Goal: Book appointment/travel/reservation

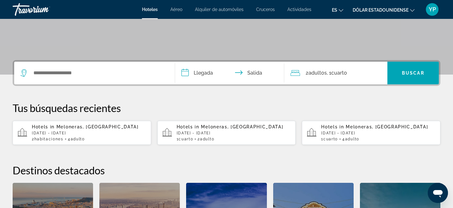
scroll to position [113, 0]
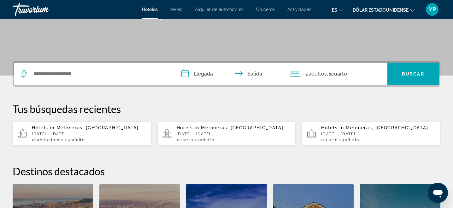
click at [300, 9] on font "Actividades" at bounding box center [299, 9] width 24 height 5
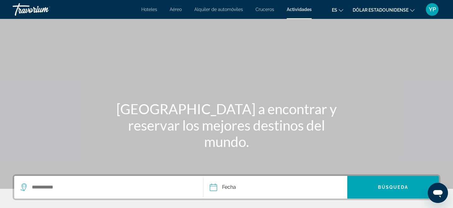
click at [266, 8] on font "Cruceros" at bounding box center [264, 9] width 19 height 5
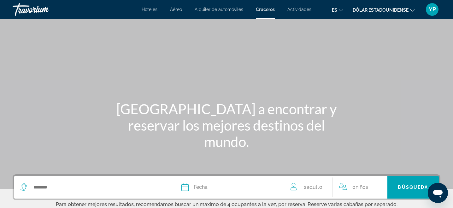
click at [83, 193] on div "Search widget" at bounding box center [94, 187] width 148 height 23
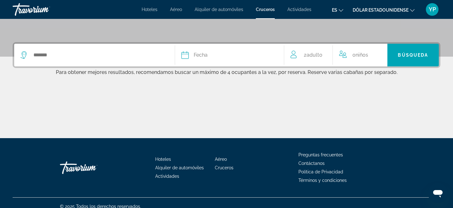
scroll to position [140, 0]
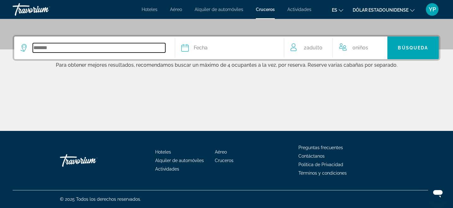
click at [56, 46] on input "Search widget" at bounding box center [99, 47] width 132 height 9
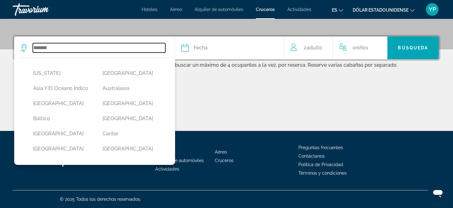
click at [56, 46] on input "Search widget" at bounding box center [99, 47] width 132 height 9
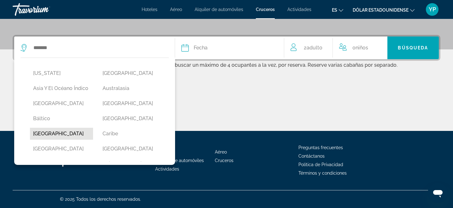
click at [45, 132] on button "Canarias" at bounding box center [61, 134] width 63 height 12
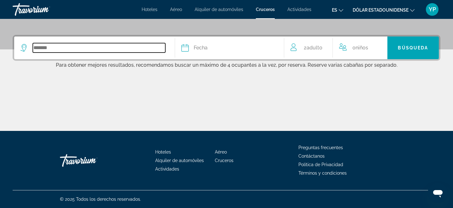
type input "********"
